Goal: Find specific page/section: Find specific page/section

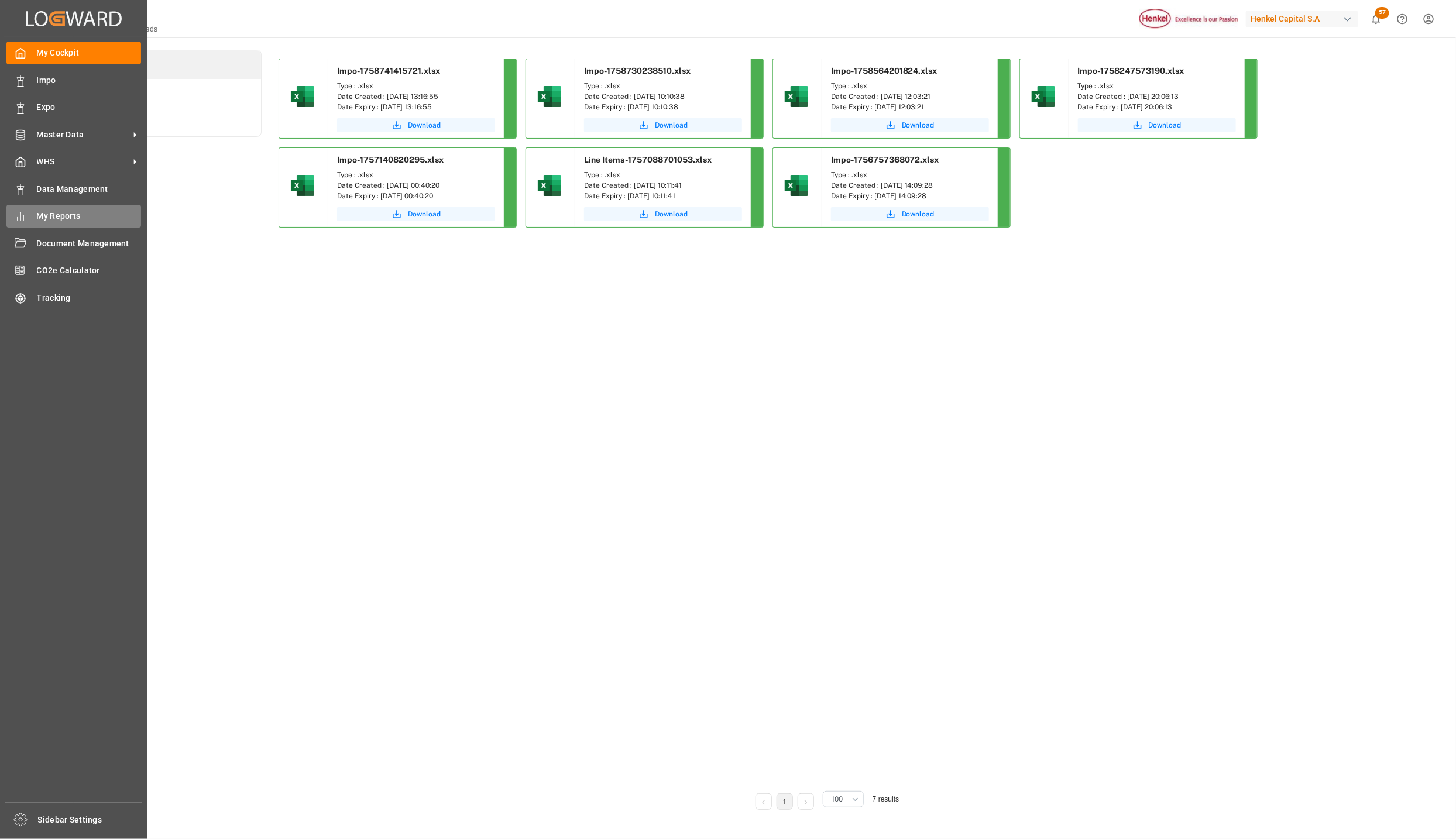
click at [67, 221] on span "My Reports" at bounding box center [89, 216] width 105 height 12
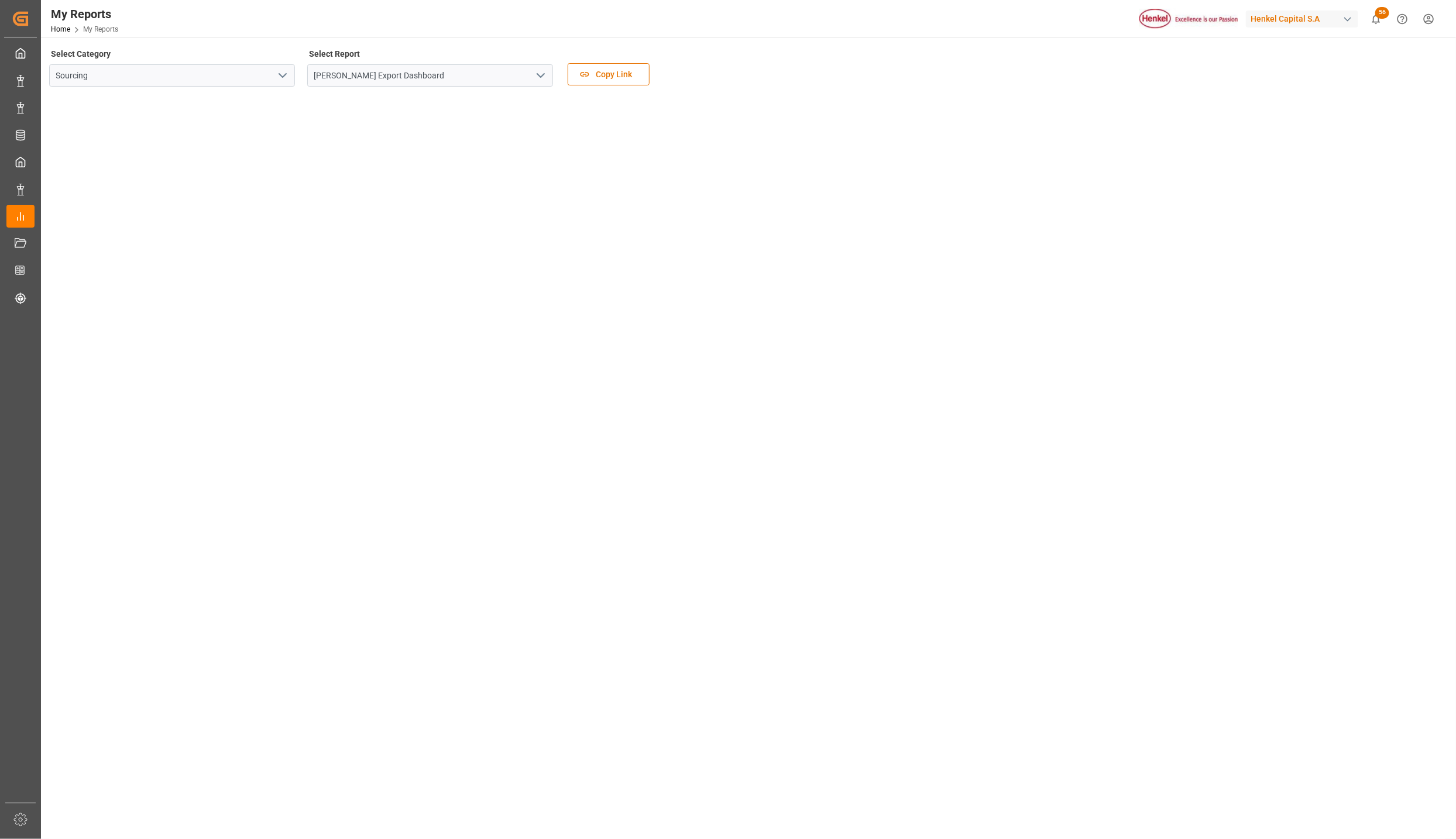
click at [537, 70] on icon "open menu" at bounding box center [540, 75] width 14 height 14
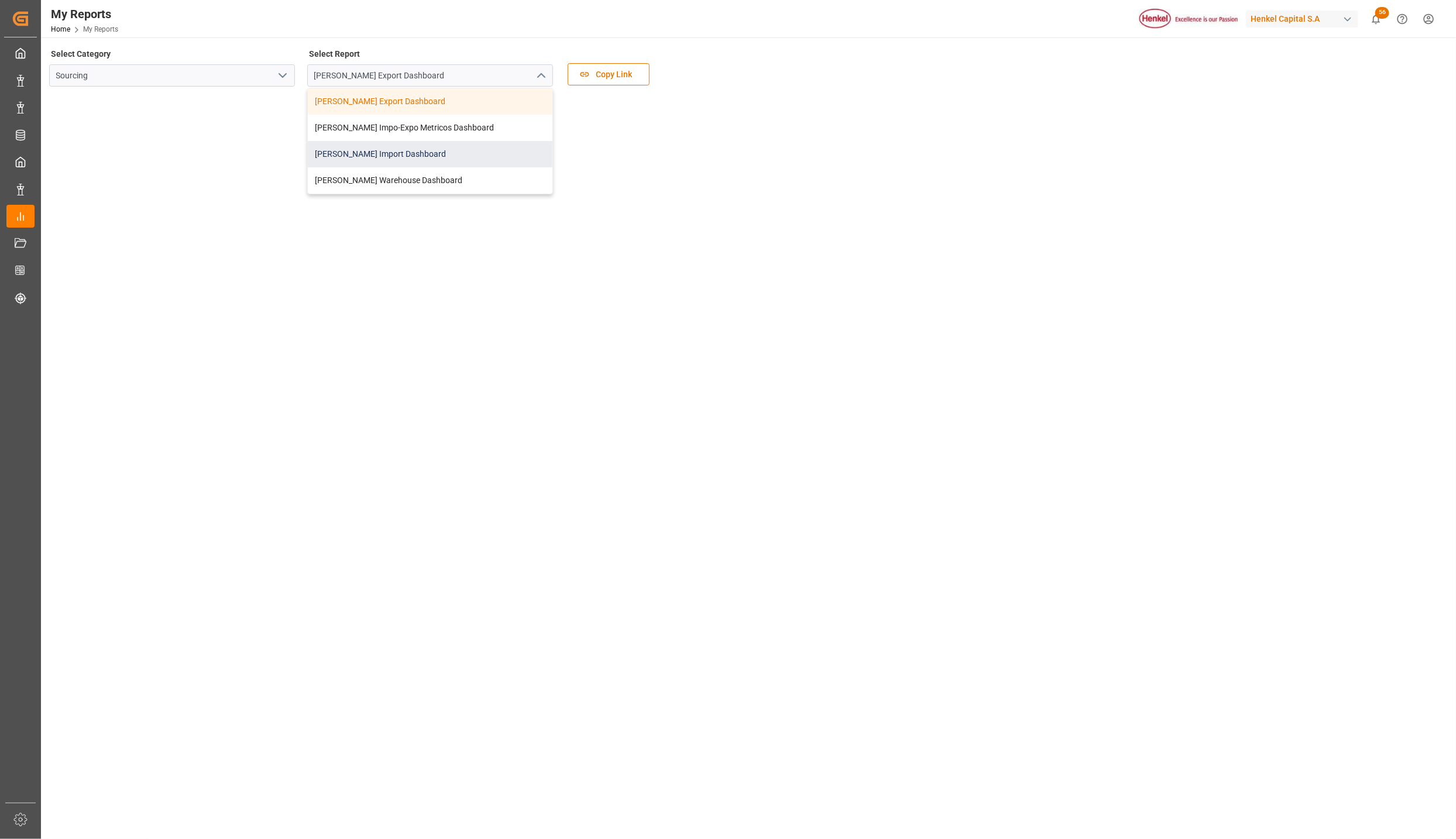
click at [402, 148] on div "Henkel Import Dashboard" at bounding box center [430, 154] width 245 height 26
